Goal: Task Accomplishment & Management: Complete application form

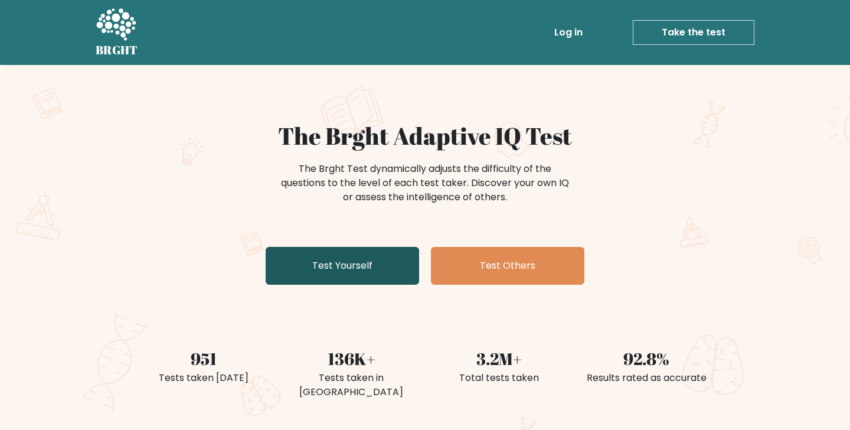
click at [319, 267] on link "Test Yourself" at bounding box center [342, 266] width 153 height 38
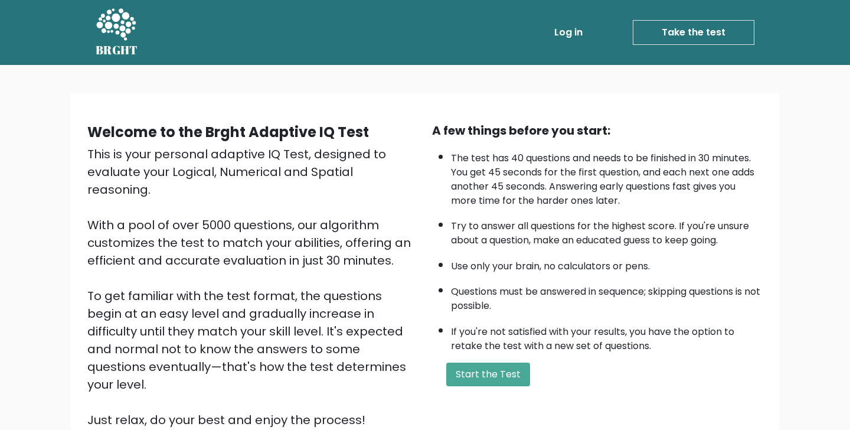
click at [688, 38] on link "Take the test" at bounding box center [694, 32] width 122 height 25
click at [486, 362] on button "Start the Test" at bounding box center [488, 374] width 84 height 24
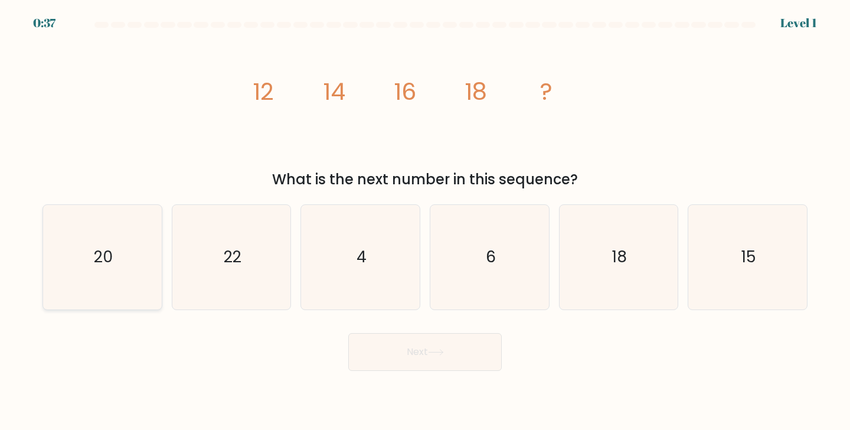
click at [83, 248] on icon "20" at bounding box center [102, 257] width 104 height 104
click at [425, 221] on input "a. 20" at bounding box center [425, 218] width 1 height 6
radio input "true"
click at [424, 353] on button "Next" at bounding box center [424, 352] width 153 height 38
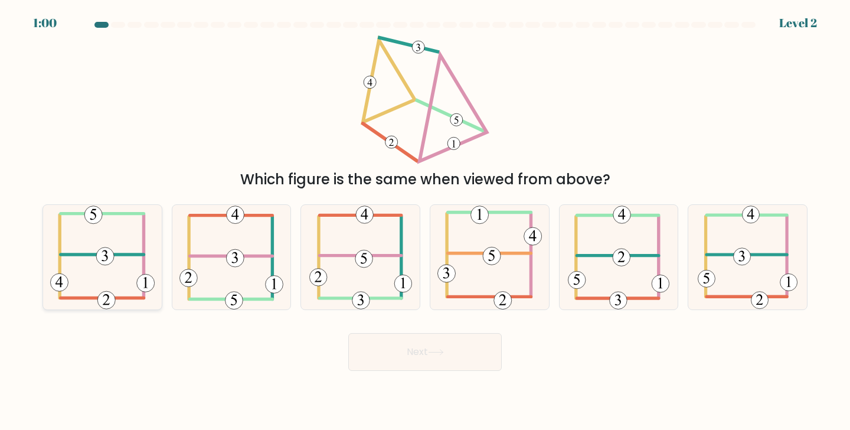
click at [89, 252] on icon at bounding box center [102, 257] width 104 height 104
click at [425, 221] on input "a." at bounding box center [425, 218] width 1 height 6
radio input "true"
click at [440, 336] on button "Next" at bounding box center [424, 352] width 153 height 38
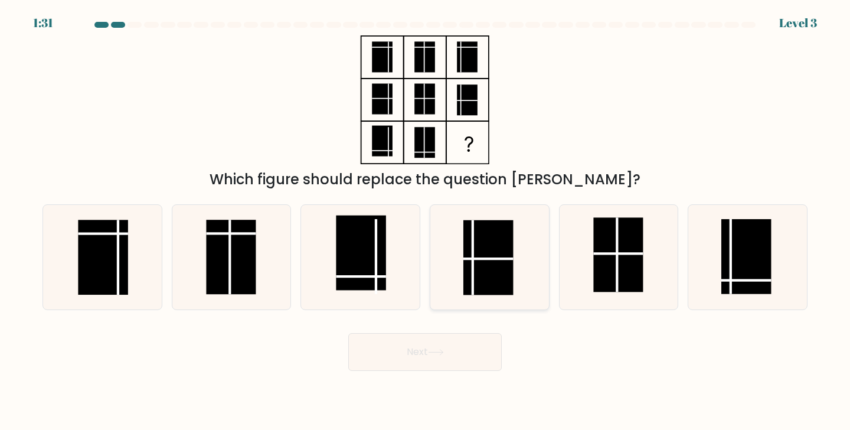
click at [471, 278] on rect at bounding box center [488, 257] width 50 height 74
click at [425, 221] on input "d." at bounding box center [425, 218] width 1 height 6
radio input "true"
click at [456, 358] on button "Next" at bounding box center [424, 352] width 153 height 38
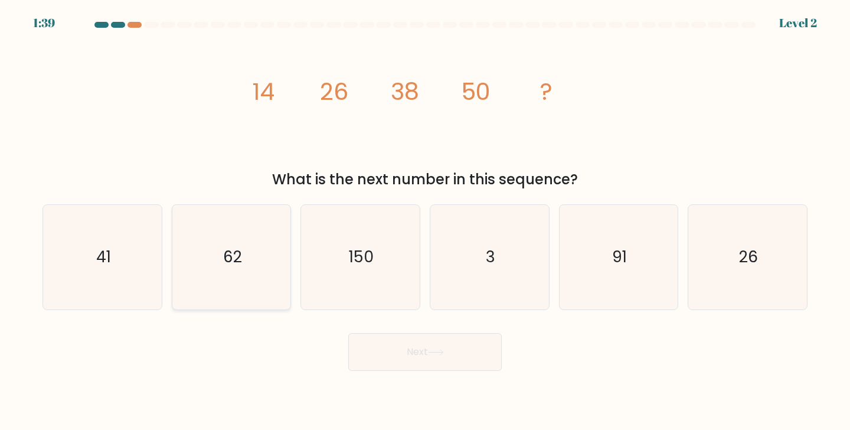
click at [258, 255] on icon "62" at bounding box center [231, 257] width 104 height 104
click at [425, 221] on input "b. 62" at bounding box center [425, 218] width 1 height 6
radio input "true"
drag, startPoint x: 399, startPoint y: 355, endPoint x: 398, endPoint y: 349, distance: 5.9
click at [398, 353] on button "Next" at bounding box center [424, 352] width 153 height 38
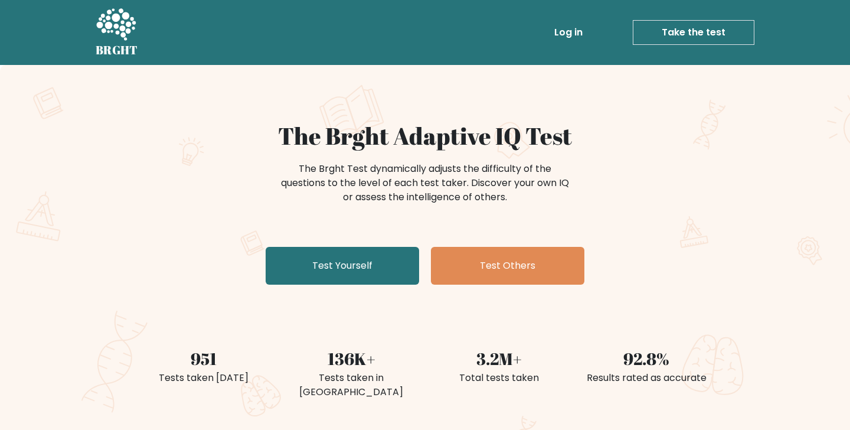
click at [650, 37] on link "Take the test" at bounding box center [694, 32] width 122 height 25
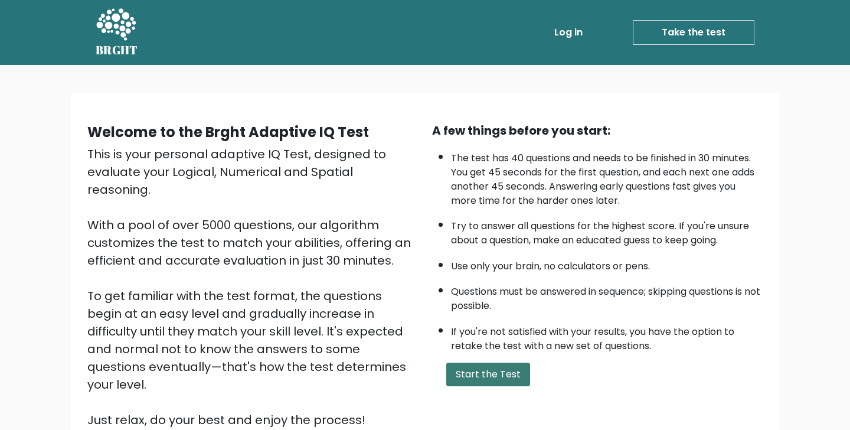
click at [473, 362] on button "Start the Test" at bounding box center [488, 374] width 84 height 24
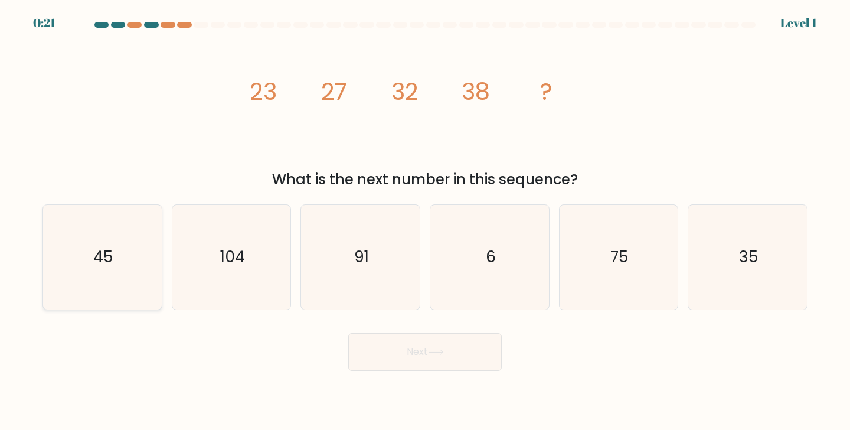
click at [127, 245] on icon "45" at bounding box center [102, 257] width 104 height 104
click at [425, 221] on input "a. 45" at bounding box center [425, 218] width 1 height 6
radio input "true"
click at [431, 351] on icon at bounding box center [436, 352] width 16 height 6
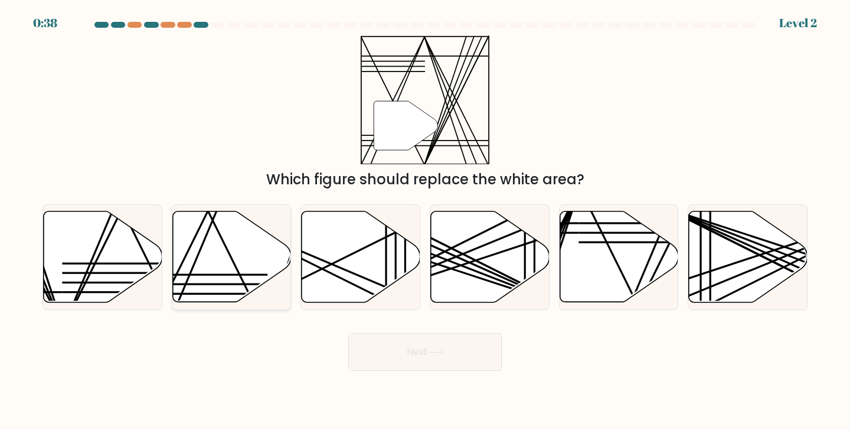
click at [214, 271] on icon at bounding box center [231, 256] width 119 height 91
click at [425, 221] on input "b." at bounding box center [425, 218] width 1 height 6
radio input "true"
click at [387, 358] on button "Next" at bounding box center [424, 352] width 153 height 38
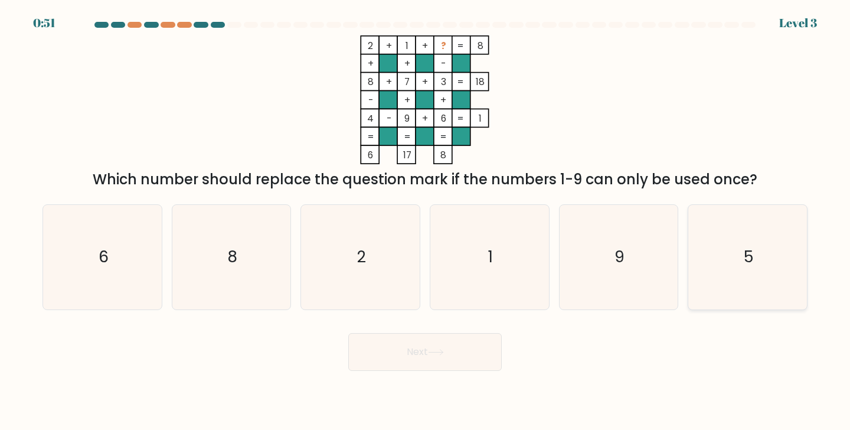
click at [733, 276] on icon "5" at bounding box center [747, 257] width 104 height 104
click at [425, 221] on input "f. 5" at bounding box center [425, 218] width 1 height 6
radio input "true"
click at [394, 345] on button "Next" at bounding box center [424, 352] width 153 height 38
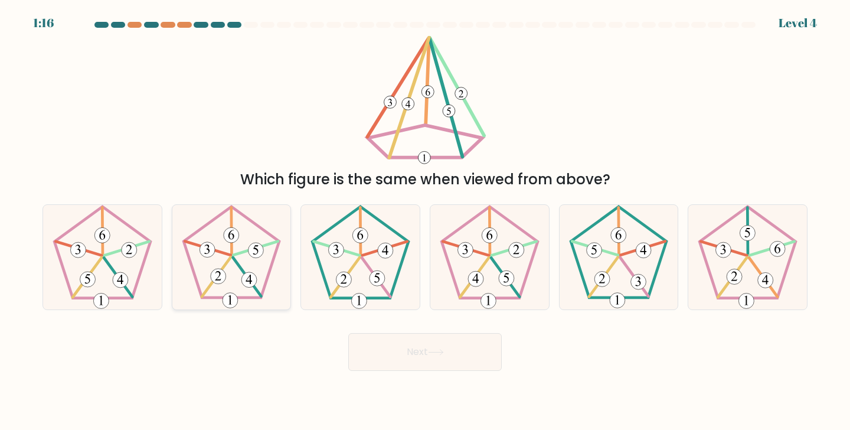
click at [221, 263] on icon at bounding box center [231, 257] width 104 height 104
click at [425, 221] on input "b." at bounding box center [425, 218] width 1 height 6
radio input "true"
click at [102, 264] on icon at bounding box center [102, 257] width 104 height 104
click at [425, 221] on input "a." at bounding box center [425, 218] width 1 height 6
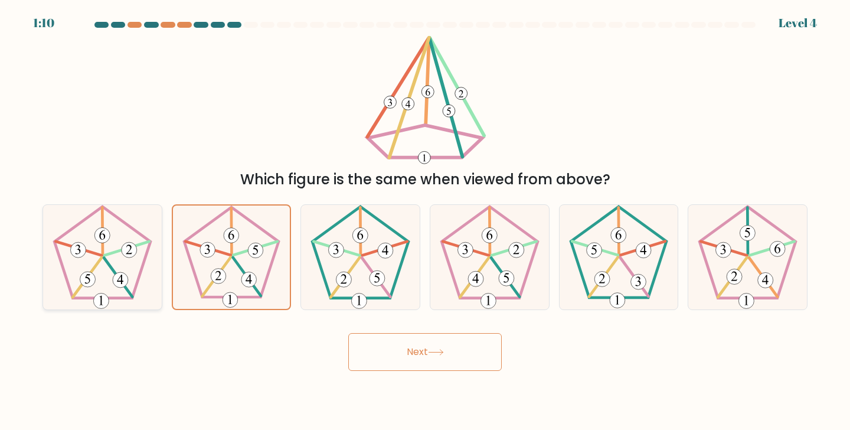
radio input "true"
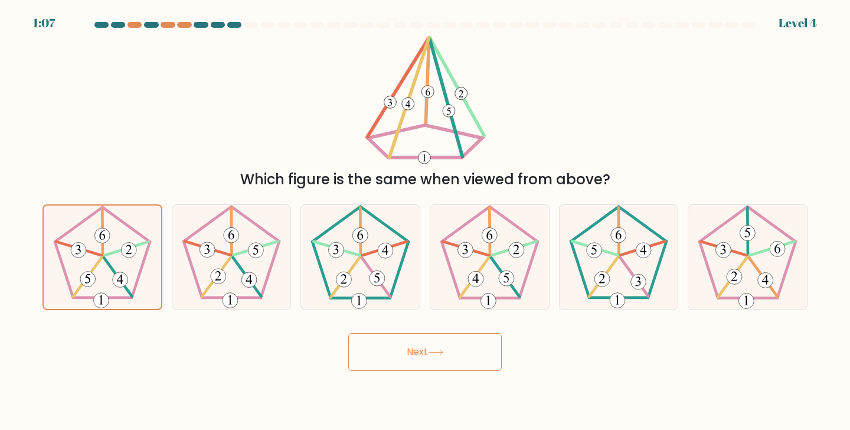
click at [444, 354] on icon at bounding box center [436, 352] width 16 height 6
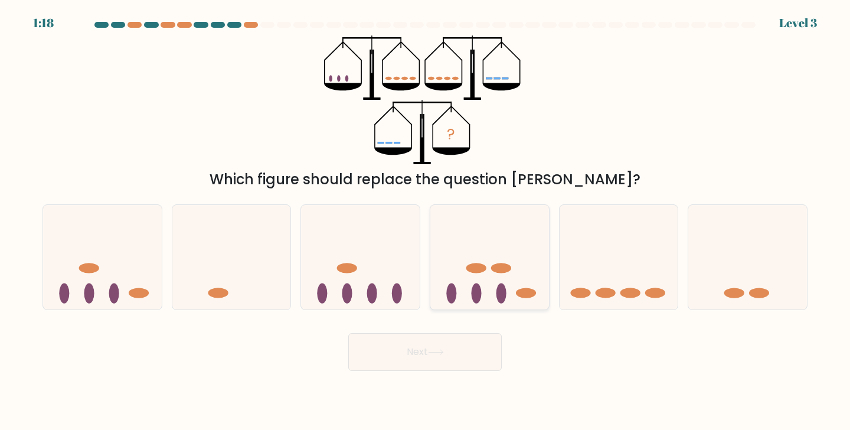
click at [502, 271] on ellipse at bounding box center [501, 268] width 20 height 10
click at [425, 221] on input "d." at bounding box center [425, 218] width 1 height 6
radio input "true"
click at [405, 348] on button "Next" at bounding box center [424, 352] width 153 height 38
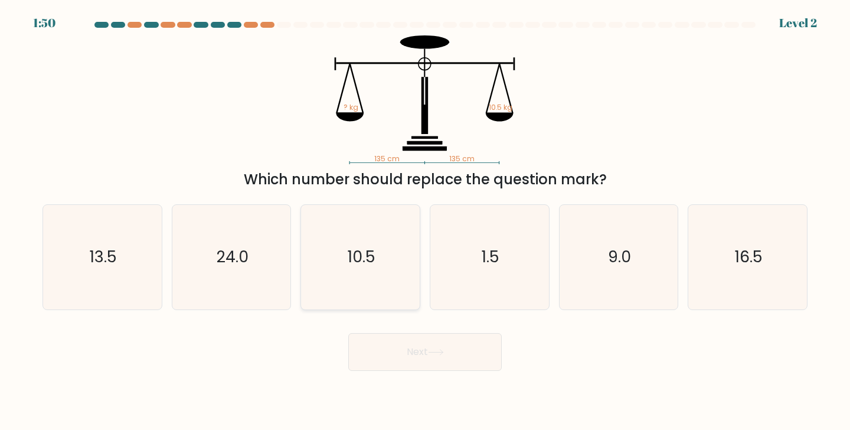
click at [346, 292] on icon "10.5" at bounding box center [360, 257] width 104 height 104
click at [425, 221] on input "c. 10.5" at bounding box center [425, 218] width 1 height 6
radio input "true"
click at [407, 349] on button "Next" at bounding box center [424, 352] width 153 height 38
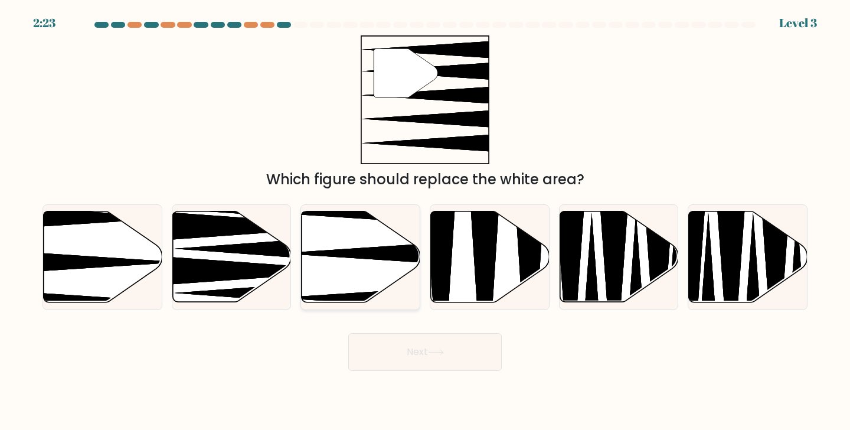
click at [362, 272] on icon at bounding box center [361, 256] width 119 height 91
click at [425, 221] on input "c." at bounding box center [425, 218] width 1 height 6
radio input "true"
click at [401, 346] on button "Next" at bounding box center [424, 352] width 153 height 38
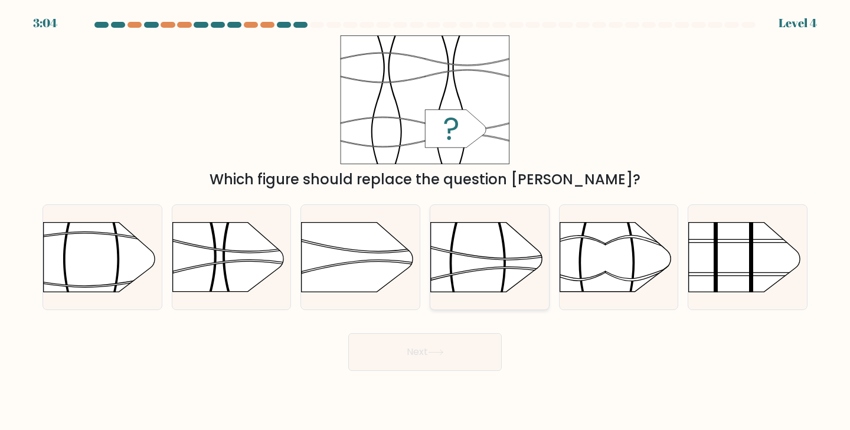
click at [468, 235] on rect at bounding box center [430, 204] width 308 height 234
click at [425, 221] on input "d." at bounding box center [425, 218] width 1 height 6
radio input "true"
click at [444, 355] on icon at bounding box center [436, 352] width 16 height 6
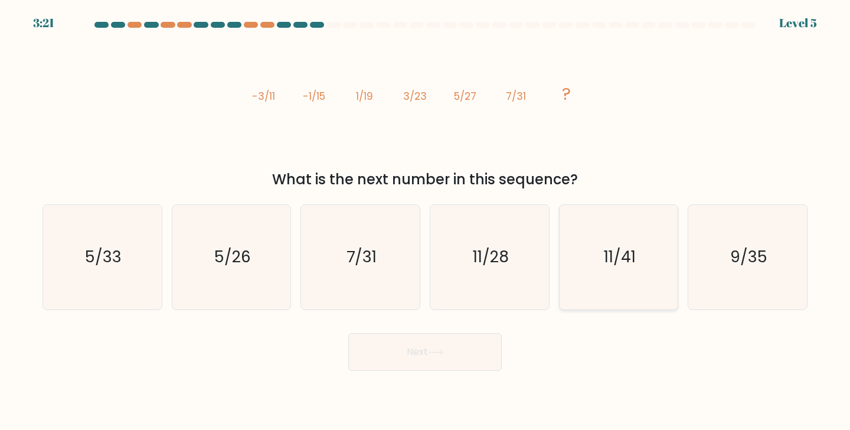
click at [623, 276] on icon "11/41" at bounding box center [618, 257] width 104 height 104
click at [425, 221] on input "e. 11/41" at bounding box center [425, 218] width 1 height 6
radio input "true"
click at [402, 353] on button "Next" at bounding box center [424, 352] width 153 height 38
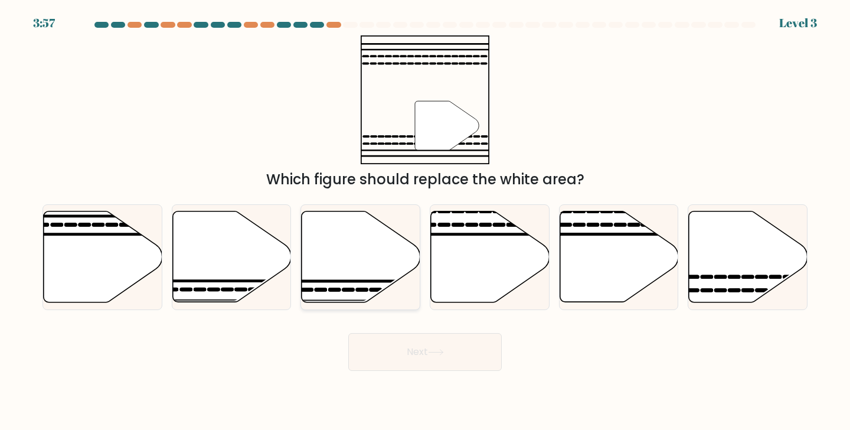
click at [335, 274] on icon at bounding box center [361, 256] width 119 height 91
click at [425, 221] on input "c." at bounding box center [425, 218] width 1 height 6
radio input "true"
click at [718, 277] on icon at bounding box center [720, 277] width 9 height 0
click at [425, 221] on input "f." at bounding box center [425, 218] width 1 height 6
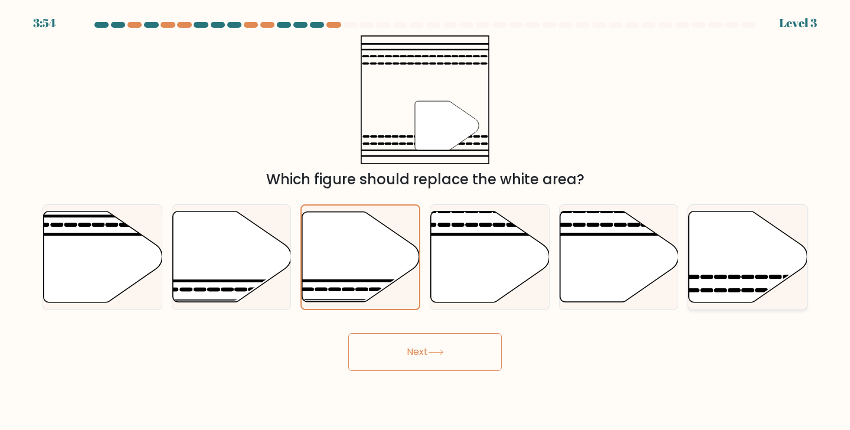
radio input "true"
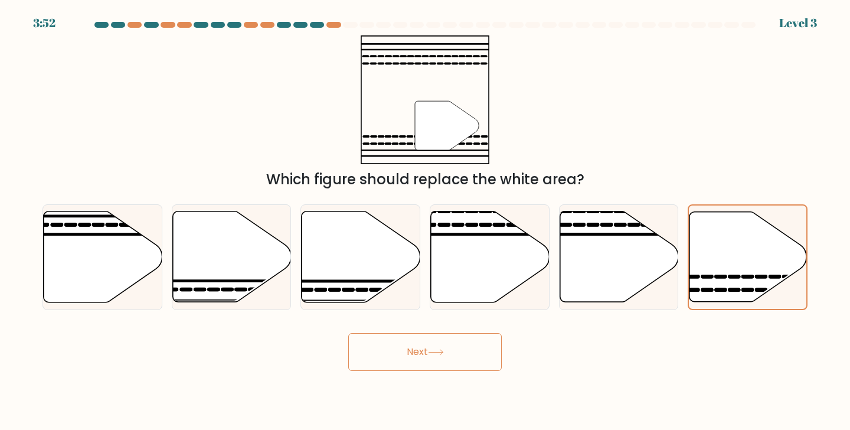
click at [492, 348] on button "Next" at bounding box center [424, 352] width 153 height 38
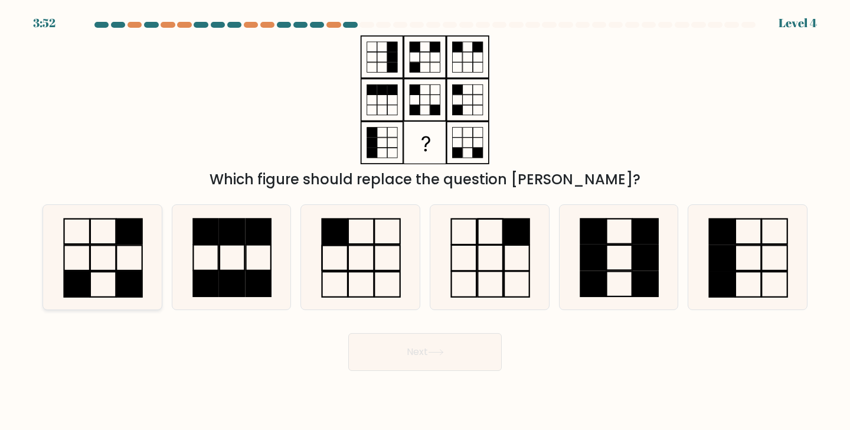
click at [50, 287] on icon at bounding box center [102, 257] width 104 height 104
click at [425, 221] on input "a." at bounding box center [425, 218] width 1 height 6
radio input "true"
click at [407, 379] on body "3:51 Level 4" at bounding box center [425, 215] width 850 height 430
click at [410, 359] on button "Next" at bounding box center [424, 352] width 153 height 38
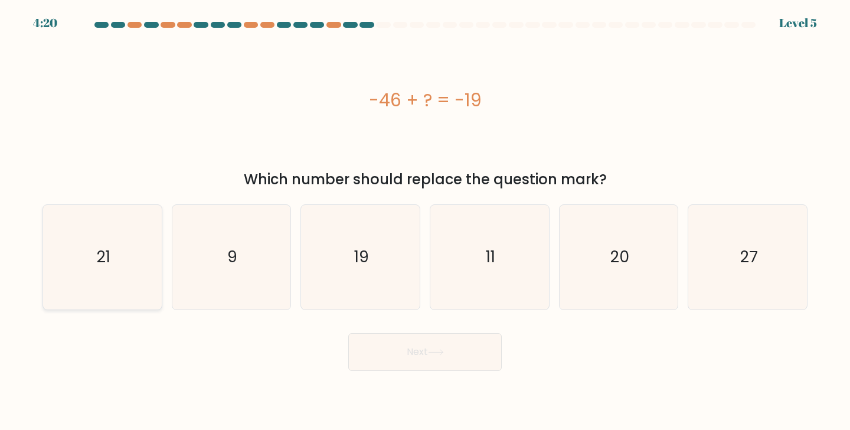
click at [109, 258] on text "21" at bounding box center [104, 257] width 14 height 22
click at [425, 221] on input "a. 21" at bounding box center [425, 218] width 1 height 6
radio input "true"
click at [433, 359] on button "Next" at bounding box center [424, 352] width 153 height 38
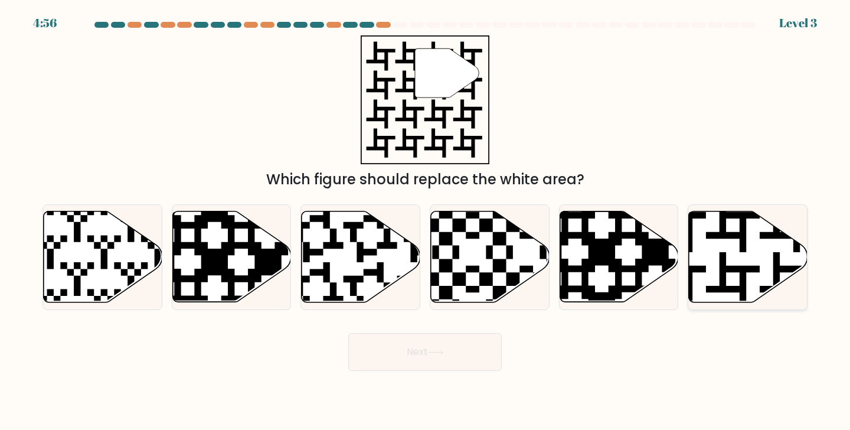
click at [754, 257] on icon at bounding box center [748, 256] width 119 height 91
click at [425, 221] on input "f." at bounding box center [425, 218] width 1 height 6
radio input "true"
click at [446, 358] on button "Next" at bounding box center [424, 352] width 153 height 38
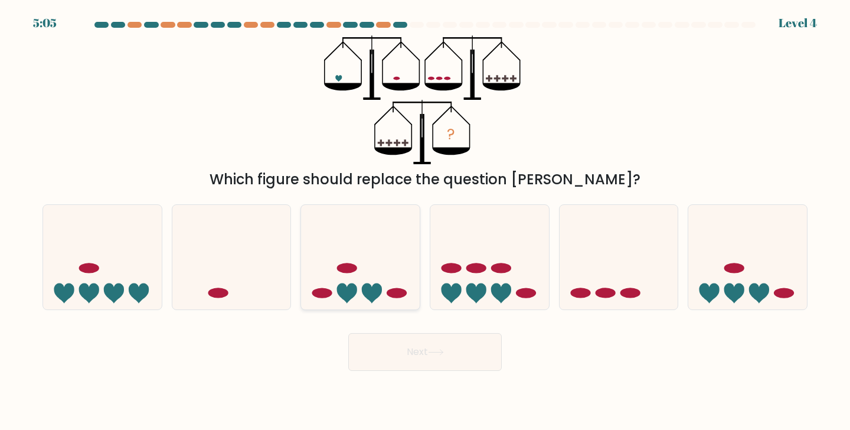
click at [338, 245] on icon at bounding box center [360, 257] width 119 height 98
click at [425, 221] on input "c." at bounding box center [425, 218] width 1 height 6
radio input "true"
click at [369, 369] on button "Next" at bounding box center [424, 352] width 153 height 38
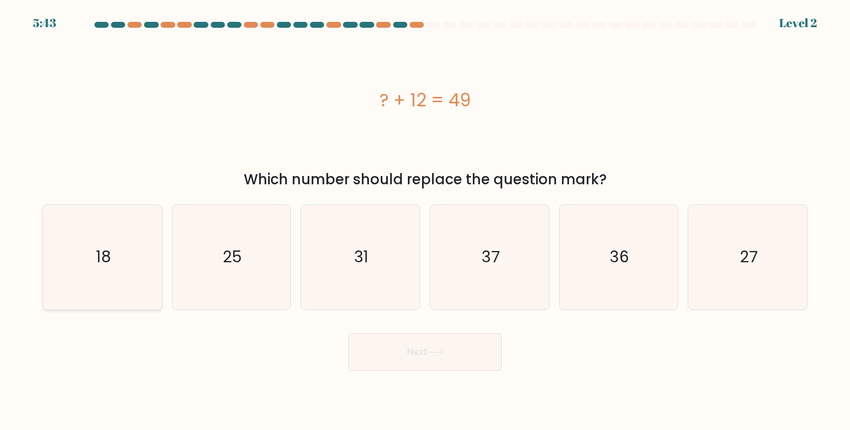
click at [76, 235] on icon "18" at bounding box center [102, 257] width 104 height 104
click at [425, 221] on input "a. 18" at bounding box center [425, 218] width 1 height 6
radio input "true"
click at [233, 263] on text "25" at bounding box center [232, 257] width 19 height 22
click at [425, 221] on input "b. 25" at bounding box center [425, 218] width 1 height 6
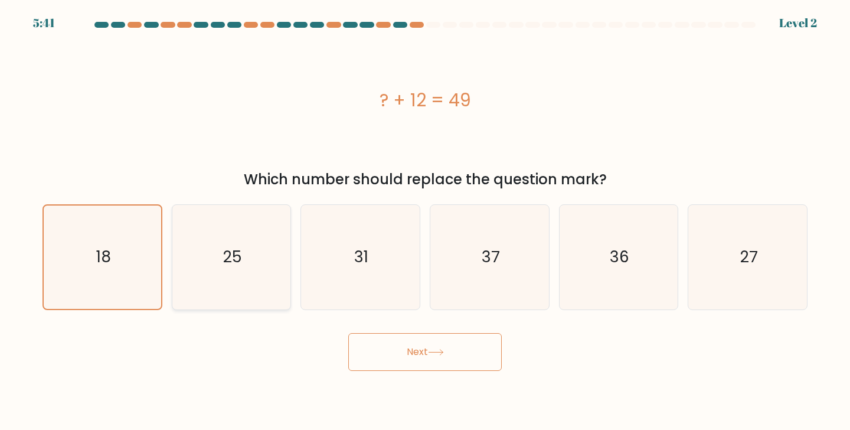
radio input "true"
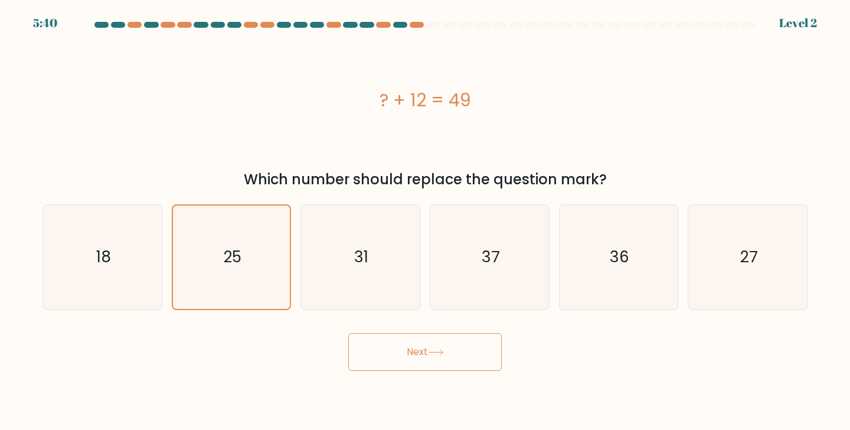
click at [437, 340] on button "Next" at bounding box center [424, 352] width 153 height 38
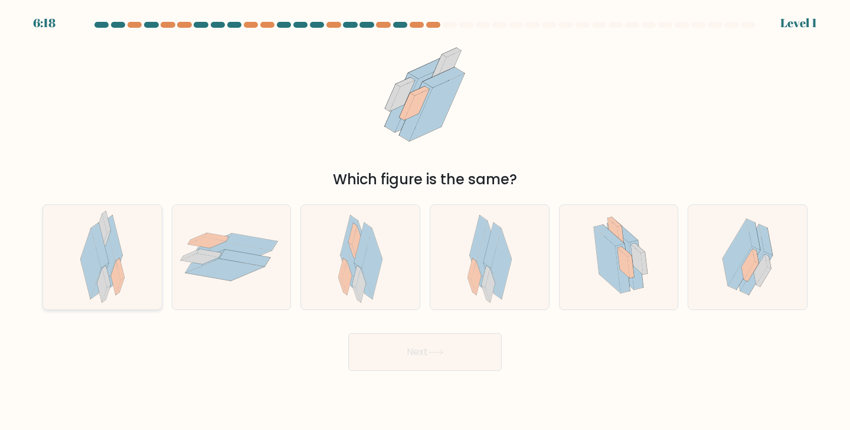
click at [91, 236] on icon at bounding box center [90, 263] width 20 height 70
click at [425, 221] on input "a." at bounding box center [425, 218] width 1 height 6
radio input "true"
click at [382, 353] on button "Next" at bounding box center [424, 352] width 153 height 38
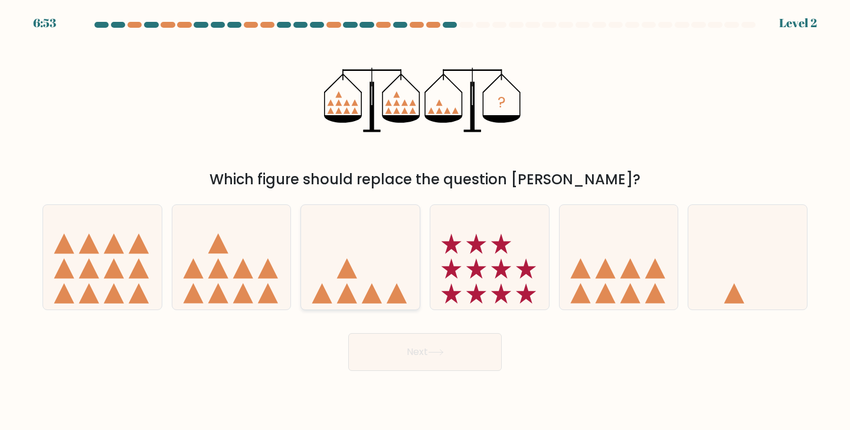
click at [322, 294] on icon at bounding box center [322, 293] width 20 height 20
click at [425, 221] on input "c." at bounding box center [425, 218] width 1 height 6
radio input "true"
click at [395, 355] on button "Next" at bounding box center [424, 352] width 153 height 38
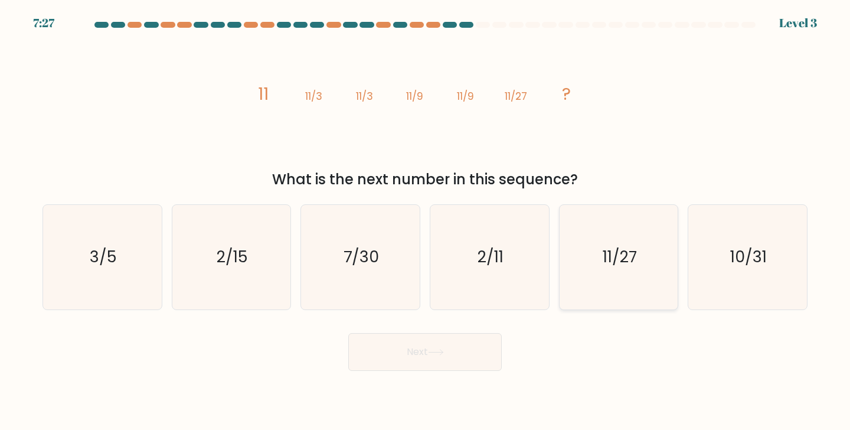
click at [626, 253] on text "11/27" at bounding box center [619, 257] width 34 height 22
click at [425, 221] on input "e. 11/27" at bounding box center [425, 218] width 1 height 6
radio input "true"
click at [436, 362] on button "Next" at bounding box center [424, 352] width 153 height 38
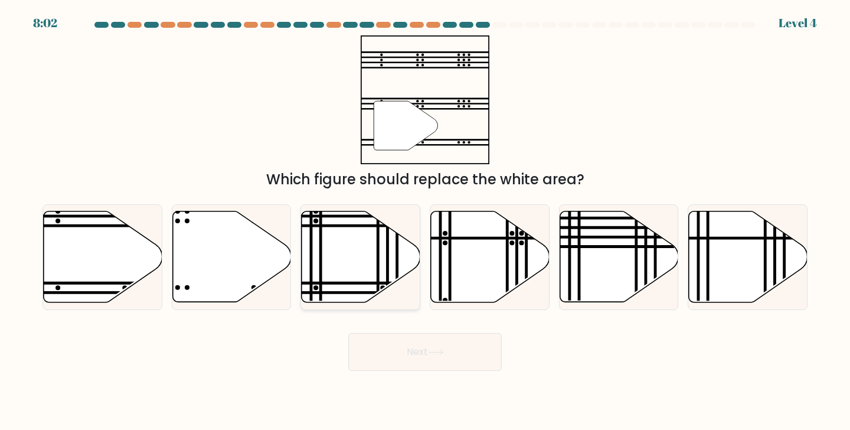
click at [357, 260] on icon at bounding box center [361, 256] width 119 height 91
click at [425, 221] on input "c." at bounding box center [425, 218] width 1 height 6
radio input "true"
click at [401, 348] on button "Next" at bounding box center [424, 352] width 153 height 38
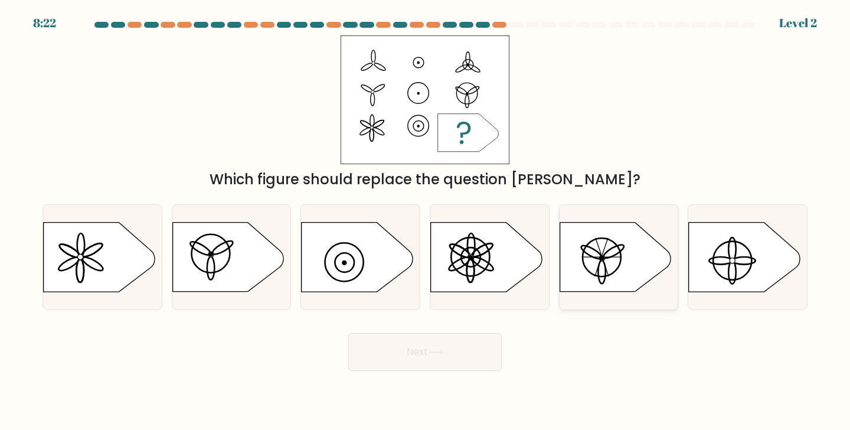
click at [590, 245] on icon at bounding box center [614, 256] width 111 height 69
click at [425, 221] on input "e." at bounding box center [425, 218] width 1 height 6
radio input "true"
click at [440, 345] on button "Next" at bounding box center [424, 352] width 153 height 38
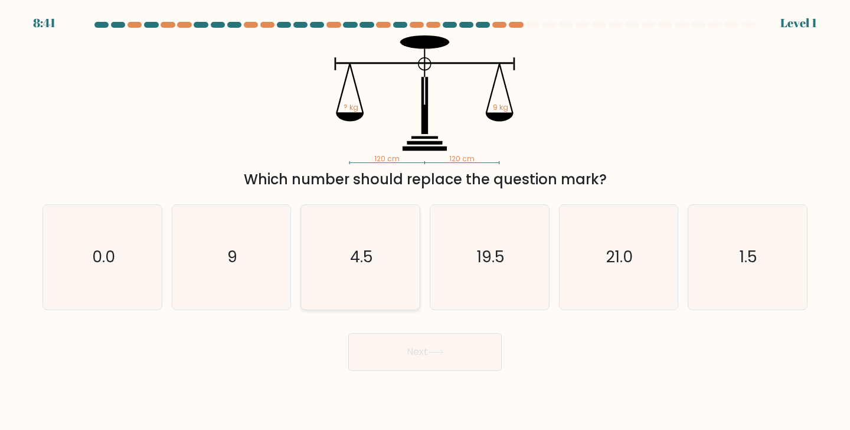
click at [355, 267] on text "4.5" at bounding box center [361, 257] width 23 height 22
click at [425, 221] on input "c. 4.5" at bounding box center [425, 218] width 1 height 6
radio input "true"
drag, startPoint x: 261, startPoint y: 267, endPoint x: 286, endPoint y: 278, distance: 27.0
click at [262, 267] on icon "9" at bounding box center [231, 257] width 104 height 104
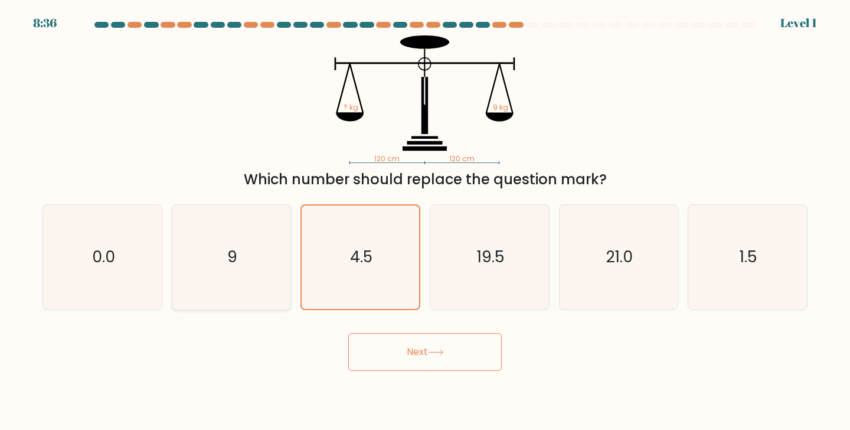
click at [425, 221] on input "b. 9" at bounding box center [425, 218] width 1 height 6
radio input "true"
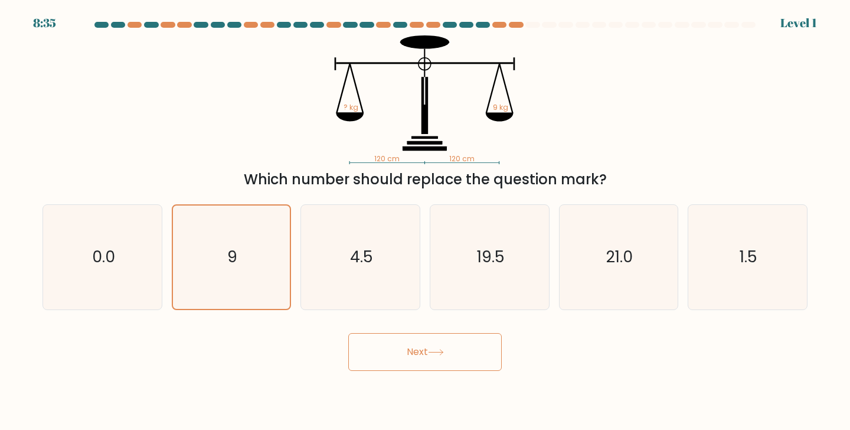
click at [395, 341] on button "Next" at bounding box center [424, 352] width 153 height 38
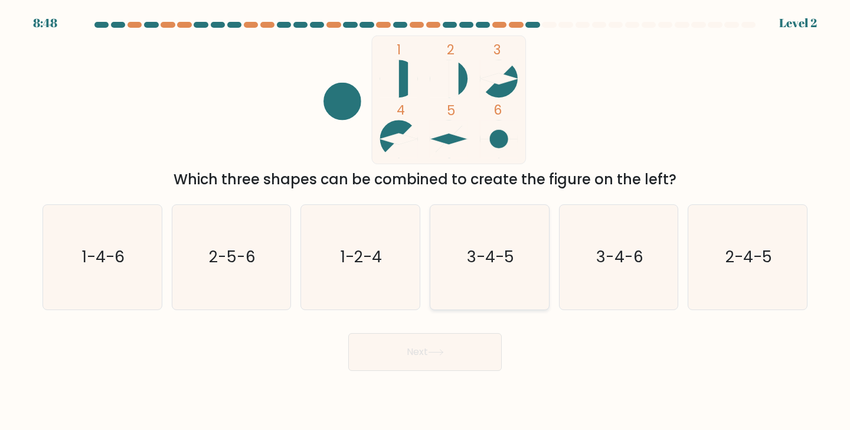
click at [482, 259] on text "3-4-5" at bounding box center [490, 257] width 47 height 22
click at [425, 221] on input "d. 3-4-5" at bounding box center [425, 218] width 1 height 6
radio input "true"
click at [411, 353] on button "Next" at bounding box center [424, 352] width 153 height 38
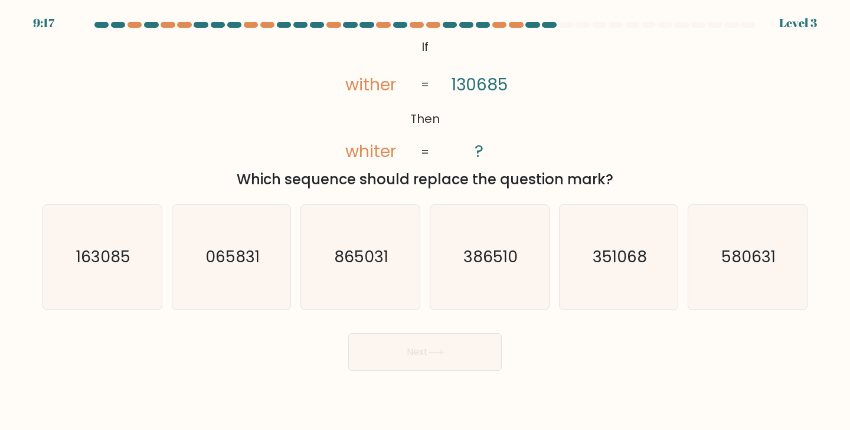
drag, startPoint x: 97, startPoint y: 262, endPoint x: 415, endPoint y: 342, distance: 327.3
click at [110, 262] on text "163085" at bounding box center [103, 257] width 54 height 22
click at [425, 221] on input "a. 163085" at bounding box center [425, 218] width 1 height 6
radio input "true"
click at [420, 342] on button "Next" at bounding box center [424, 352] width 153 height 38
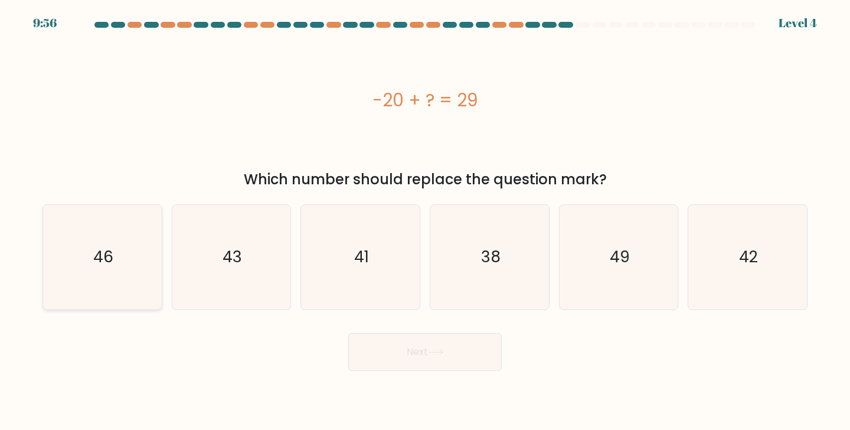
click at [140, 254] on icon "46" at bounding box center [102, 257] width 104 height 104
click at [425, 221] on input "a. 46" at bounding box center [425, 218] width 1 height 6
radio input "true"
click at [428, 338] on button "Next" at bounding box center [424, 352] width 153 height 38
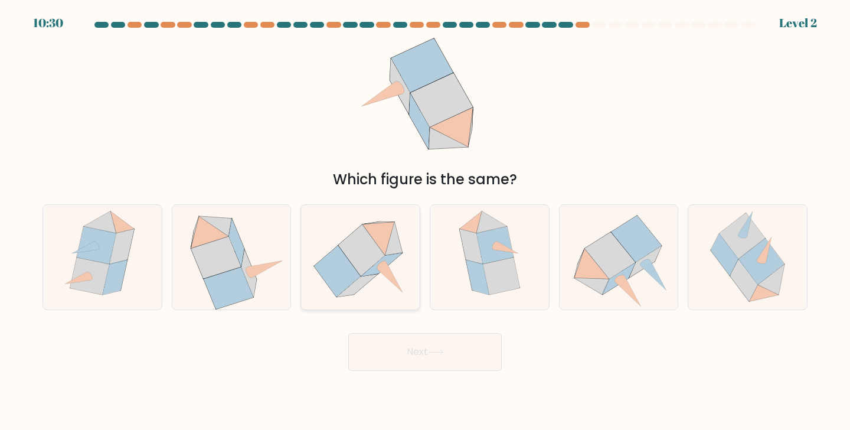
click at [355, 228] on icon at bounding box center [360, 257] width 104 height 104
click at [425, 221] on input "c." at bounding box center [425, 218] width 1 height 6
radio input "true"
click at [407, 350] on button "Next" at bounding box center [424, 352] width 153 height 38
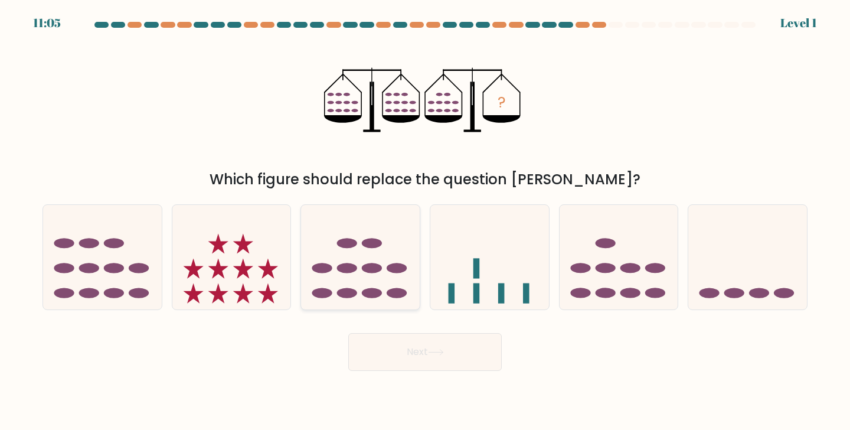
click at [362, 245] on icon at bounding box center [360, 257] width 119 height 98
click at [425, 221] on input "c." at bounding box center [425, 218] width 1 height 6
radio input "true"
click at [407, 340] on button "Next" at bounding box center [424, 352] width 153 height 38
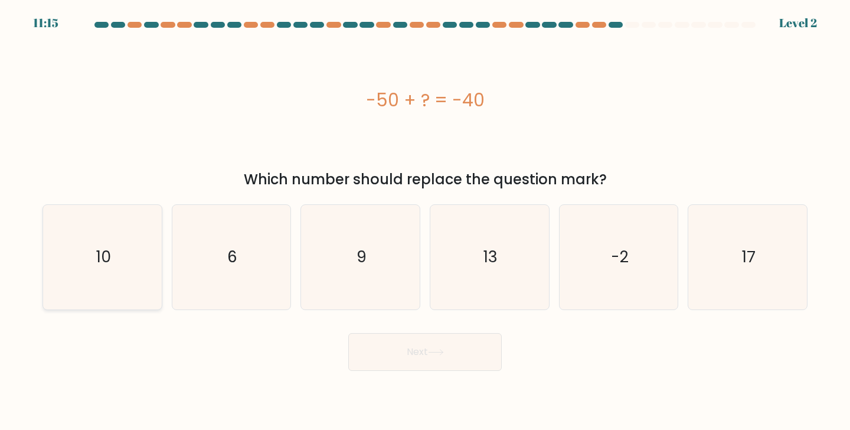
click at [118, 264] on icon "10" at bounding box center [102, 257] width 104 height 104
click at [425, 221] on input "a. 10" at bounding box center [425, 218] width 1 height 6
radio input "true"
click at [381, 372] on body "11:14 Level 2 6" at bounding box center [425, 215] width 850 height 430
click at [401, 370] on button "Next" at bounding box center [424, 352] width 153 height 38
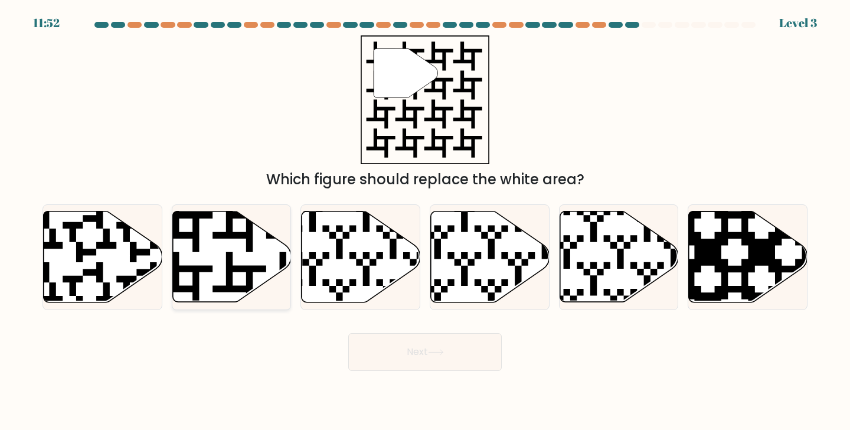
drag, startPoint x: 207, startPoint y: 243, endPoint x: 249, endPoint y: 264, distance: 47.8
click at [207, 243] on icon at bounding box center [231, 256] width 119 height 91
click at [425, 221] on input "b." at bounding box center [425, 218] width 1 height 6
radio input "true"
click at [389, 346] on button "Next" at bounding box center [424, 352] width 153 height 38
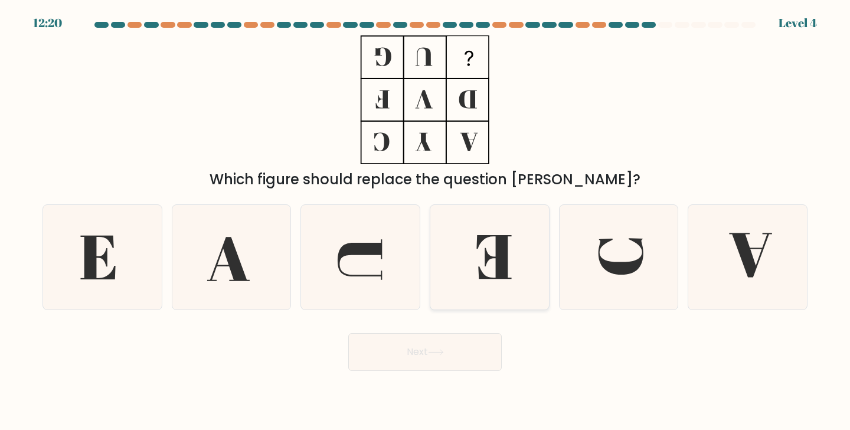
click at [448, 284] on icon at bounding box center [489, 257] width 104 height 104
click at [425, 221] on input "d." at bounding box center [425, 218] width 1 height 6
radio input "true"
click at [442, 368] on button "Next" at bounding box center [424, 352] width 153 height 38
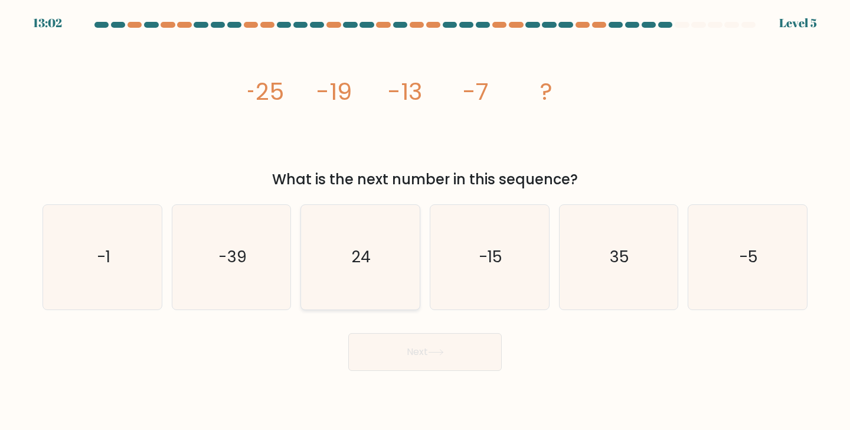
click at [412, 238] on icon "24" at bounding box center [360, 257] width 104 height 104
click at [425, 221] on input "c. 24" at bounding box center [425, 218] width 1 height 6
radio input "true"
click at [503, 263] on icon "-15" at bounding box center [489, 257] width 104 height 104
click at [425, 221] on input "d. -15" at bounding box center [425, 218] width 1 height 6
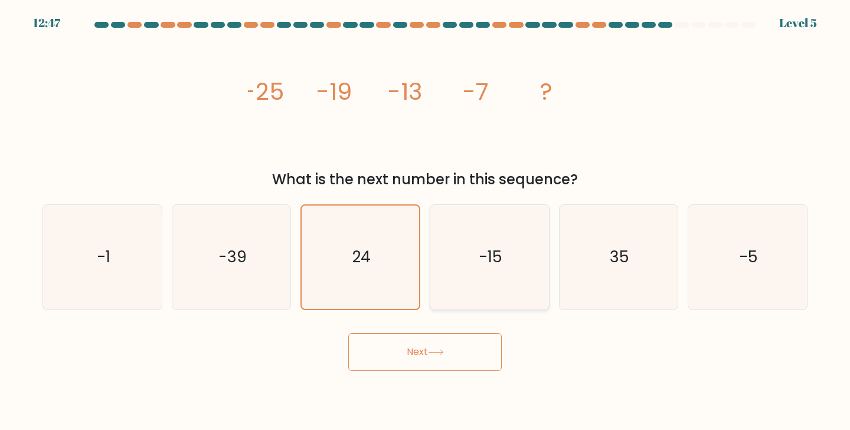
radio input "true"
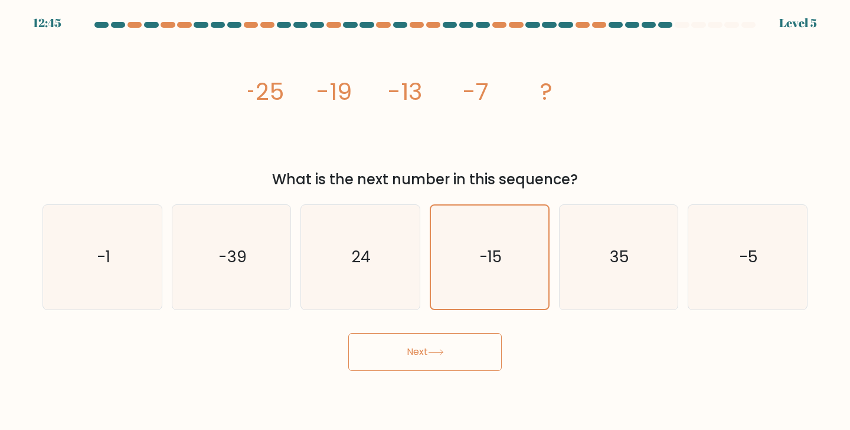
click at [417, 348] on button "Next" at bounding box center [424, 352] width 153 height 38
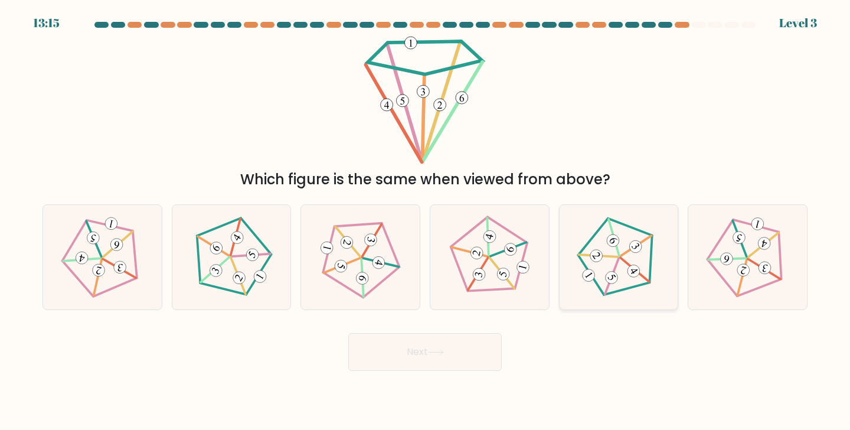
click at [613, 263] on icon at bounding box center [618, 256] width 83 height 83
click at [425, 221] on input "e." at bounding box center [425, 218] width 1 height 6
radio input "true"
click at [377, 349] on button "Next" at bounding box center [424, 352] width 153 height 38
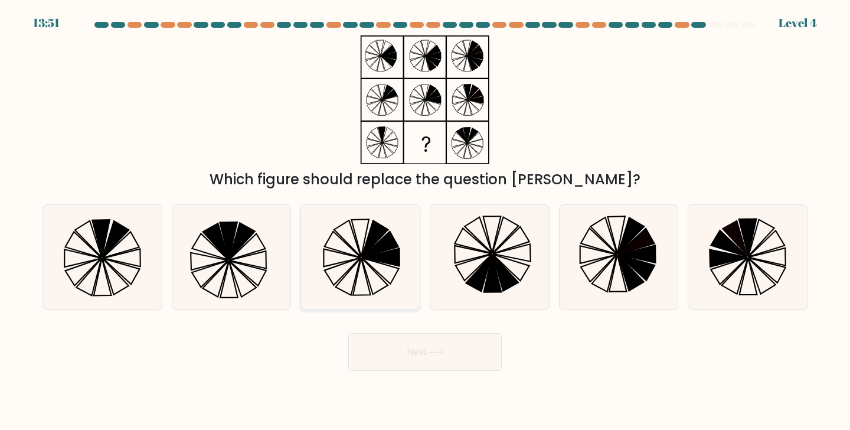
click at [375, 263] on icon at bounding box center [360, 257] width 104 height 104
click at [425, 221] on input "c." at bounding box center [425, 218] width 1 height 6
radio input "true"
click at [231, 231] on icon at bounding box center [229, 240] width 18 height 37
click at [425, 221] on input "b." at bounding box center [425, 218] width 1 height 6
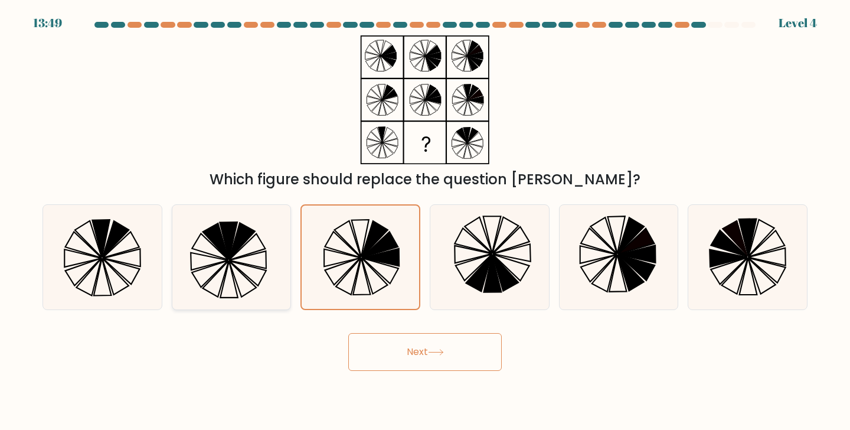
radio input "true"
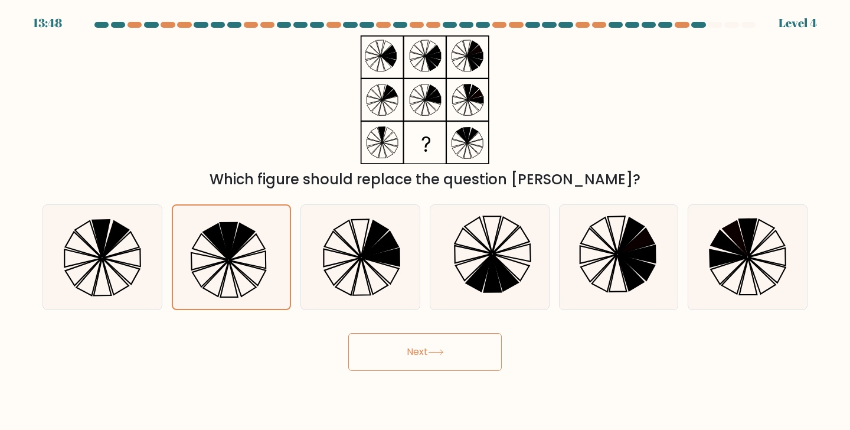
click at [381, 339] on button "Next" at bounding box center [424, 352] width 153 height 38
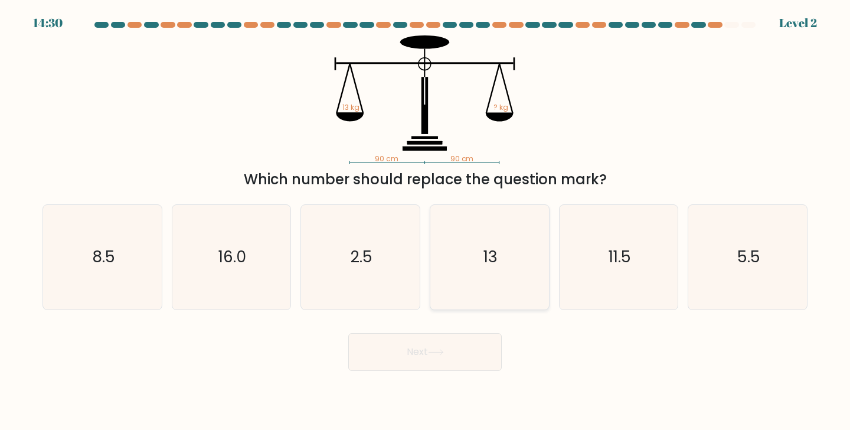
click at [489, 248] on text "13" at bounding box center [490, 257] width 14 height 22
click at [425, 221] on input "d. 13" at bounding box center [425, 218] width 1 height 6
radio input "true"
click at [477, 339] on button "Next" at bounding box center [424, 352] width 153 height 38
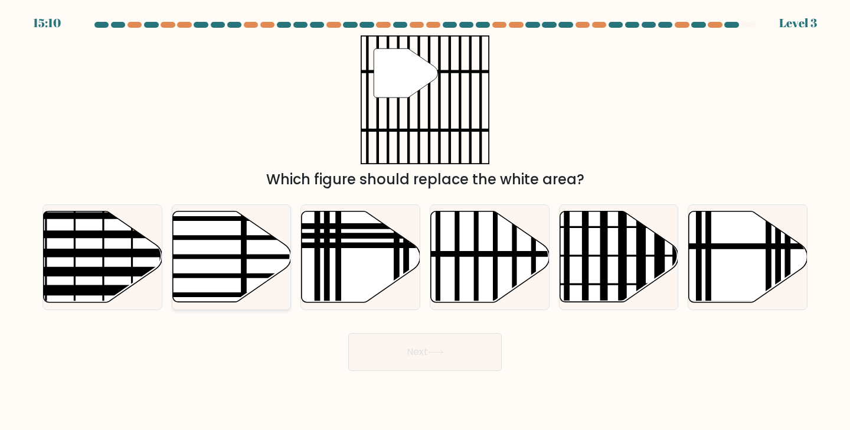
click at [252, 260] on icon at bounding box center [231, 256] width 119 height 91
click at [425, 221] on input "b." at bounding box center [425, 218] width 1 height 6
radio input "true"
click at [379, 355] on button "Next" at bounding box center [424, 352] width 153 height 38
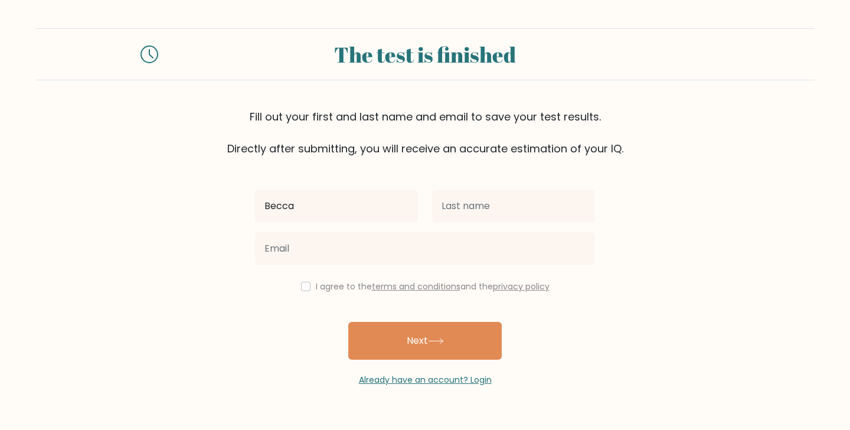
type input "Becca"
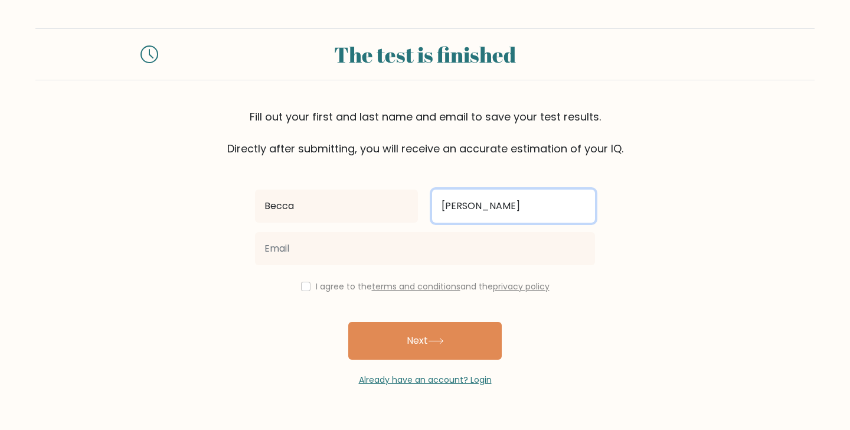
type input "[PERSON_NAME]"
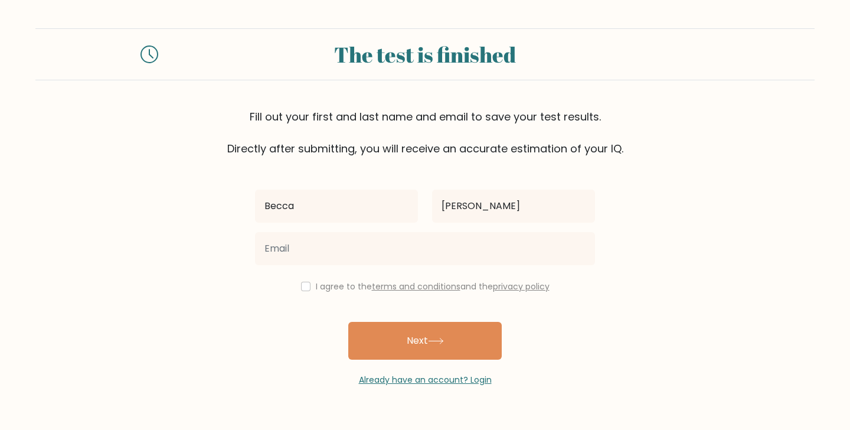
click at [400, 275] on div "[PERSON_NAME][DATE] I agree to the terms and conditions and the privacy policy …" at bounding box center [425, 271] width 354 height 230
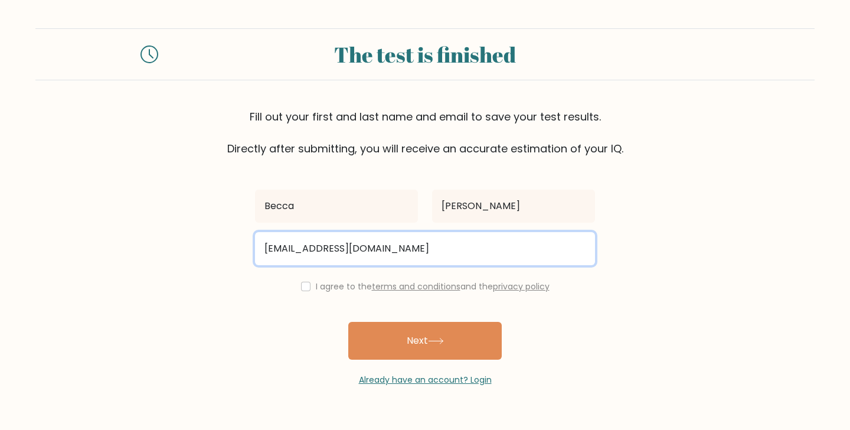
type input "[EMAIL_ADDRESS][DOMAIN_NAME]"
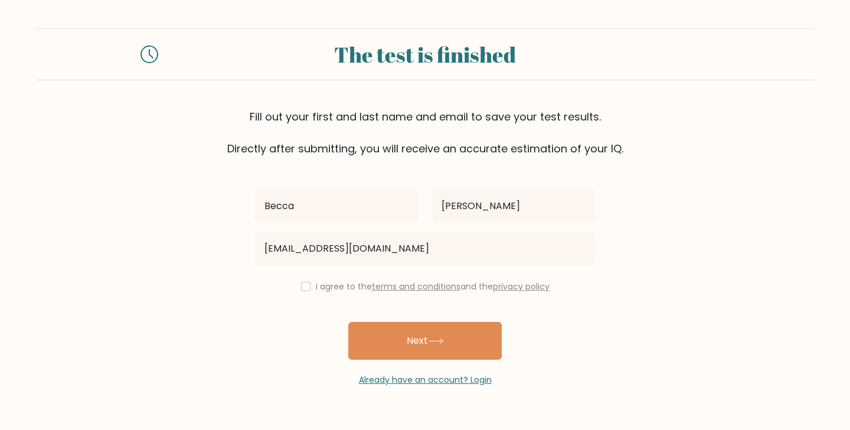
click at [301, 290] on input "checkbox" at bounding box center [305, 285] width 9 height 9
checkbox input "true"
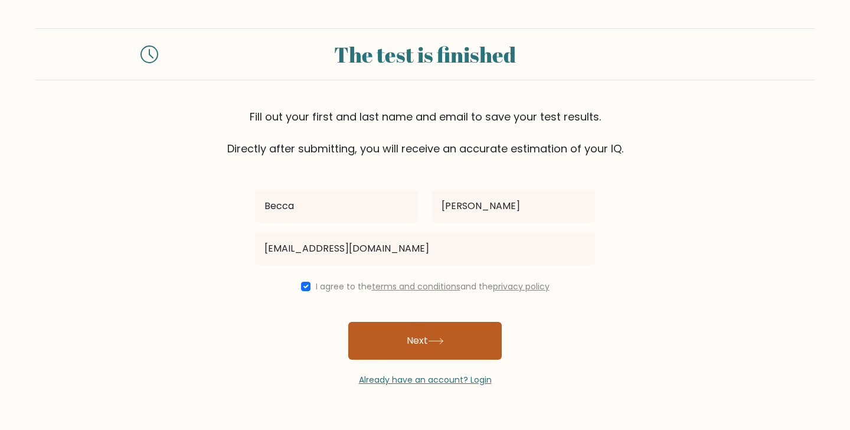
click at [407, 343] on button "Next" at bounding box center [424, 341] width 153 height 38
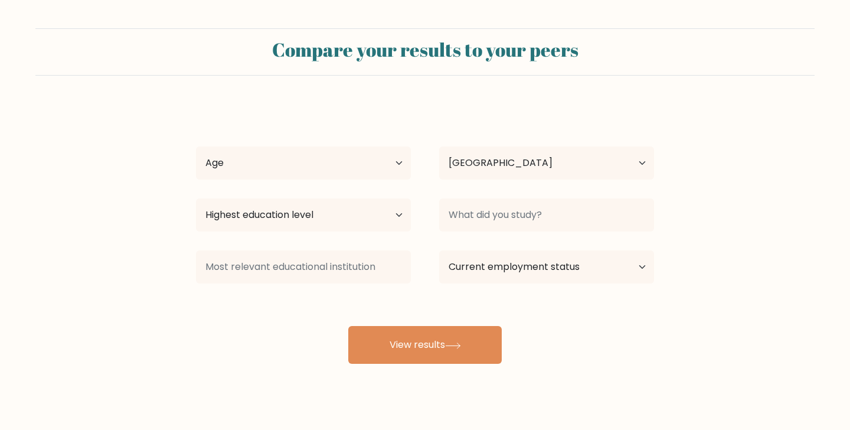
select select "US"
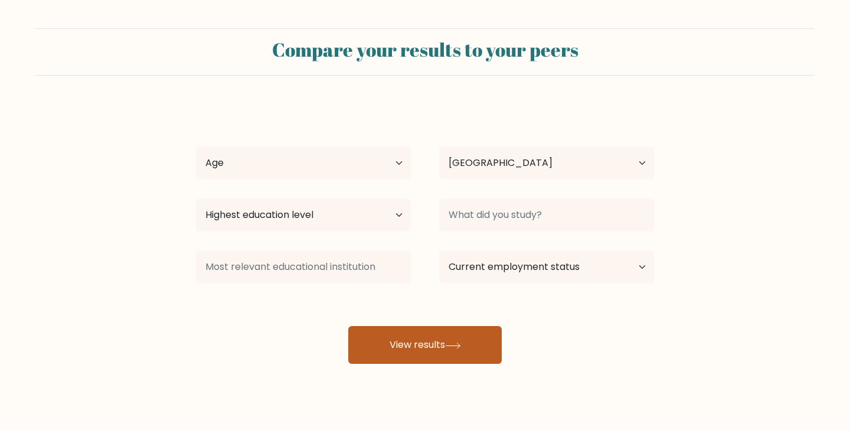
click at [407, 342] on button "View results" at bounding box center [424, 345] width 153 height 38
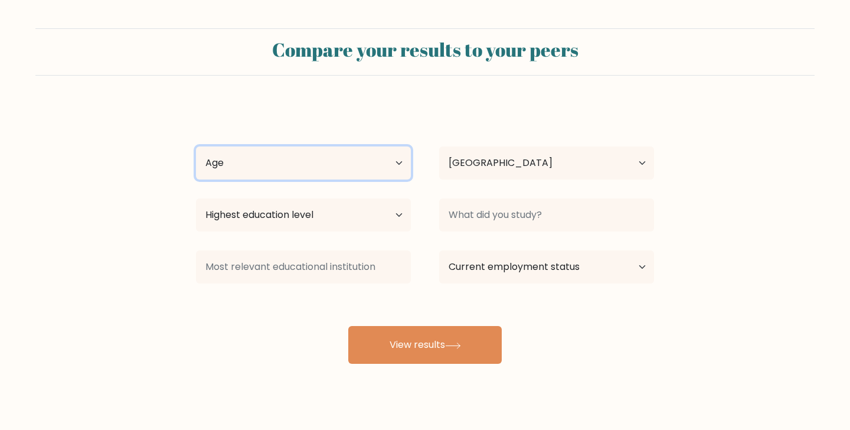
select select "18_24"
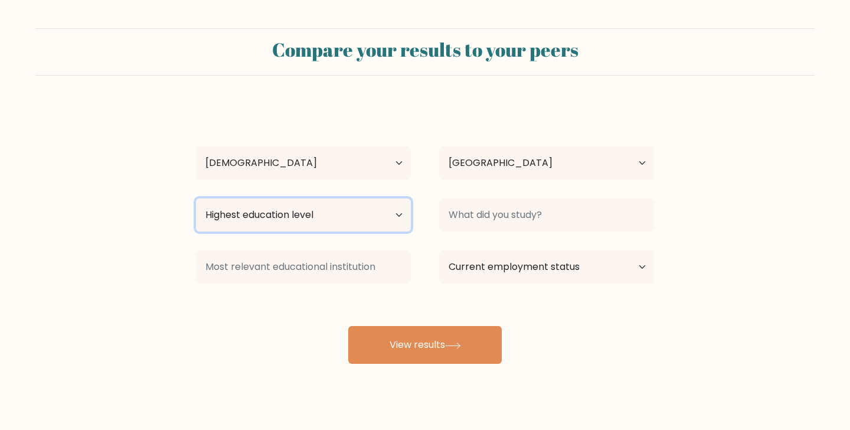
select select "upper_secondary"
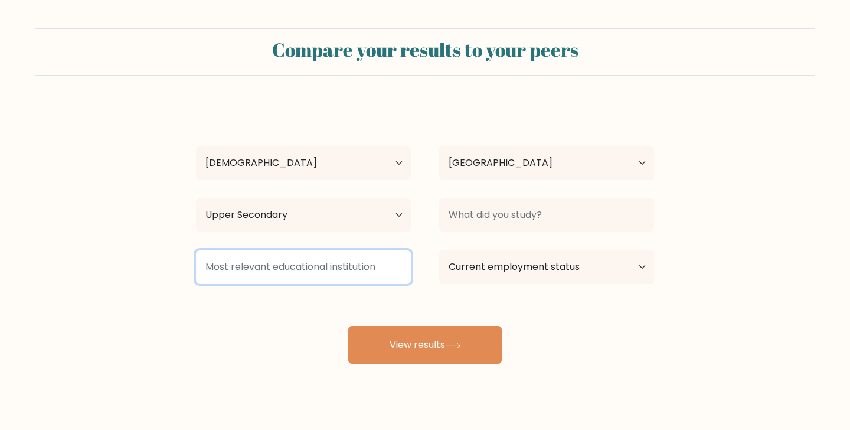
click at [307, 269] on input at bounding box center [303, 266] width 215 height 33
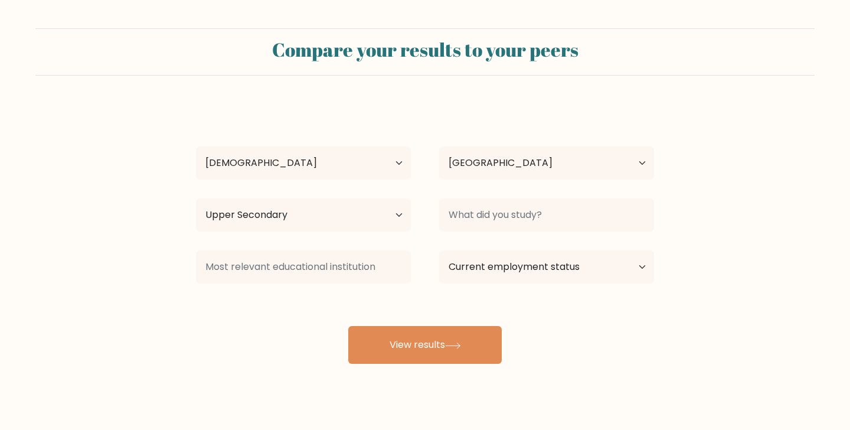
click at [425, 117] on div "Becca Noel Age Under 18 years old 18-24 years old 25-34 years old 35-44 years o…" at bounding box center [425, 234] width 472 height 260
select select "student"
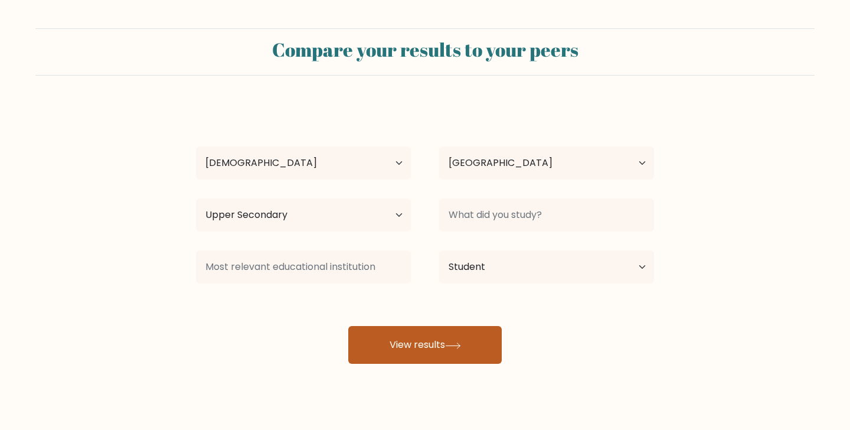
click at [468, 362] on button "View results" at bounding box center [424, 345] width 153 height 38
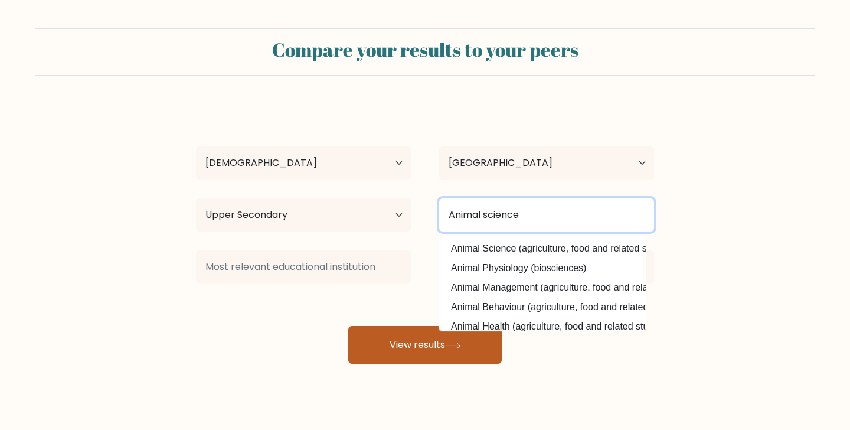
type input "Animal science"
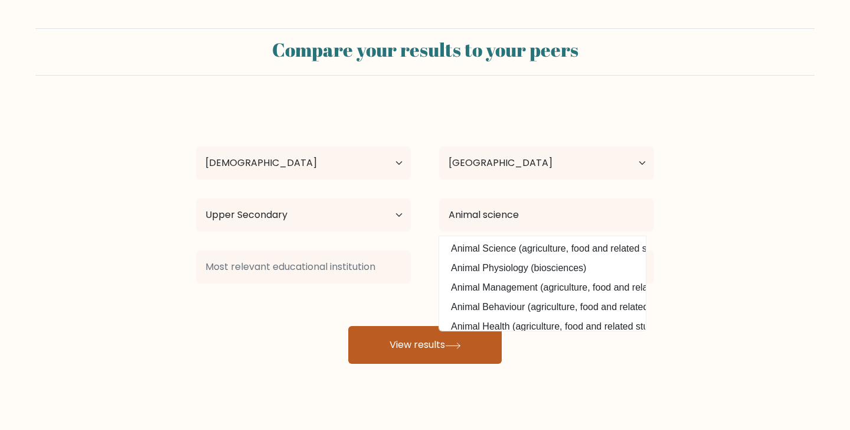
click at [475, 344] on button "View results" at bounding box center [424, 345] width 153 height 38
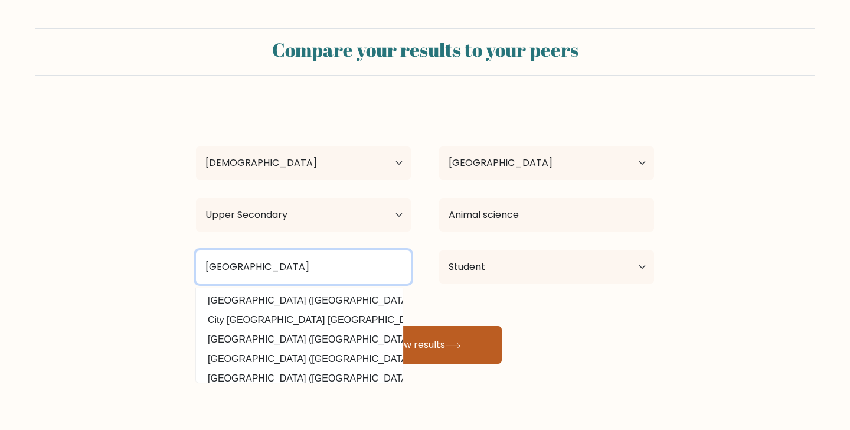
type input "Unity College"
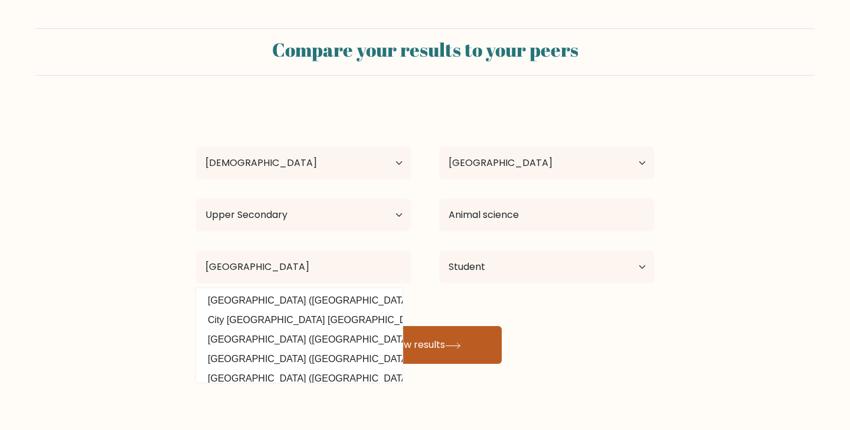
click at [372, 332] on button "View results" at bounding box center [424, 345] width 153 height 38
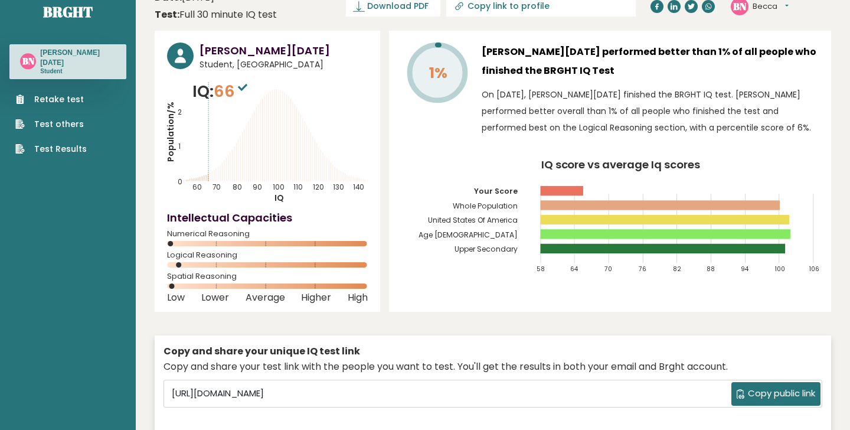
scroll to position [18, 0]
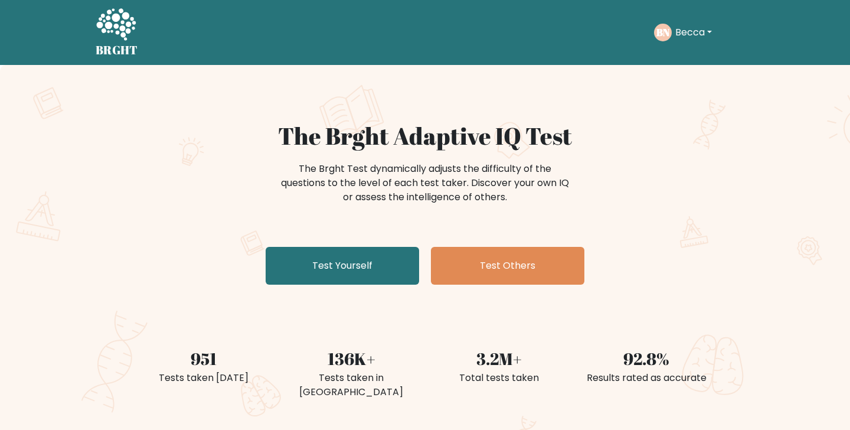
click at [669, 28] on text "BN" at bounding box center [663, 32] width 14 height 14
click at [693, 28] on button "Becca" at bounding box center [694, 32] width 44 height 15
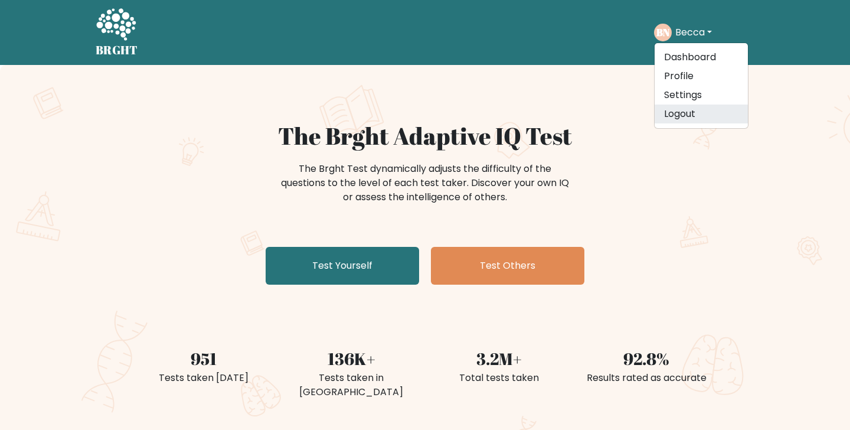
click at [668, 111] on link "Logout" at bounding box center [700, 113] width 93 height 19
